Goal: Information Seeking & Learning: Understand process/instructions

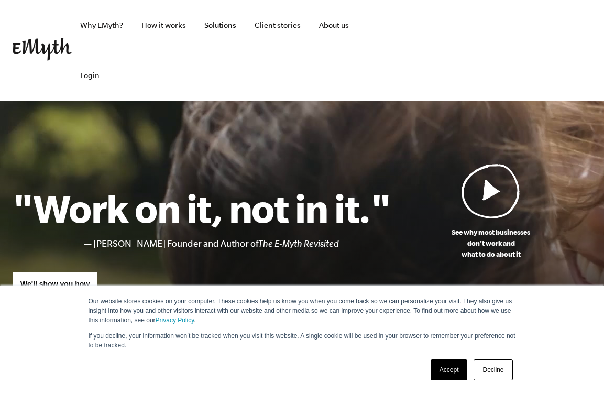
click at [496, 371] on link "Decline" at bounding box center [493, 369] width 39 height 21
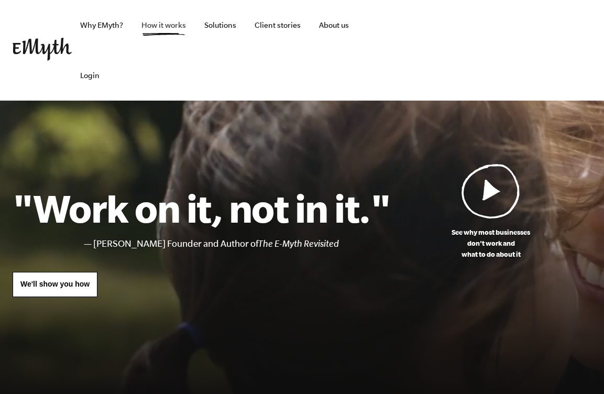
click at [167, 31] on link "How it works" at bounding box center [163, 25] width 61 height 50
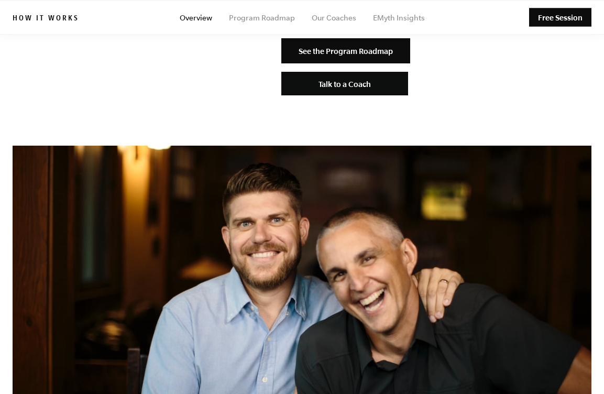
scroll to position [2360, 0]
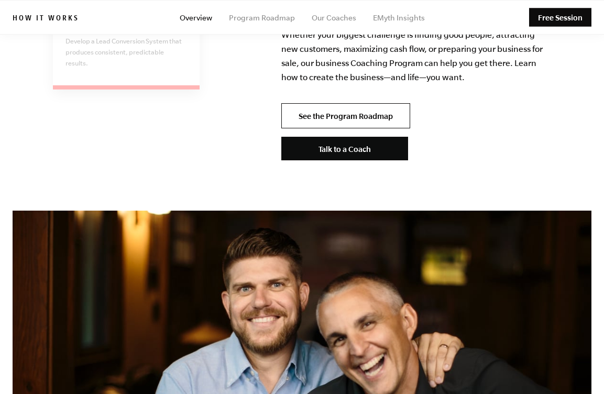
click at [326, 103] on link "See the Program Roadmap" at bounding box center [345, 115] width 129 height 25
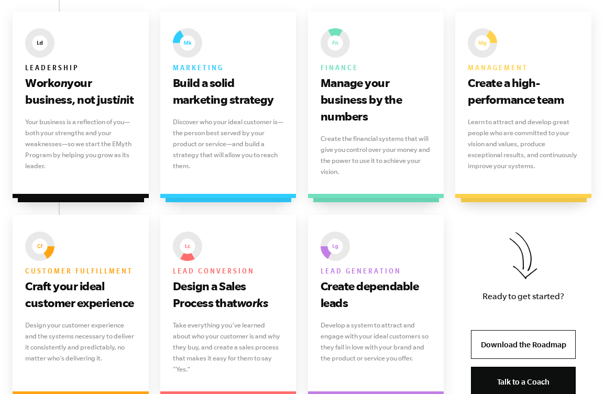
scroll to position [767, 0]
